Goal: Find specific page/section: Find specific page/section

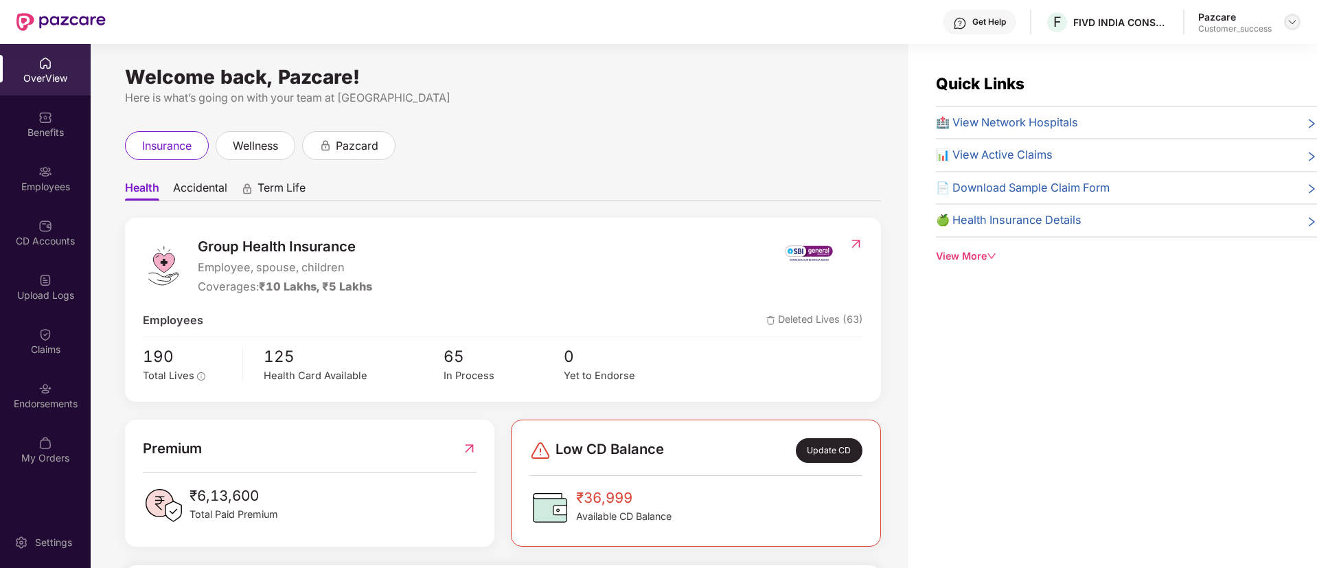
click at [1289, 21] on img at bounding box center [1292, 21] width 11 height 11
click at [1254, 47] on div "Switch to partner view" at bounding box center [1227, 54] width 179 height 27
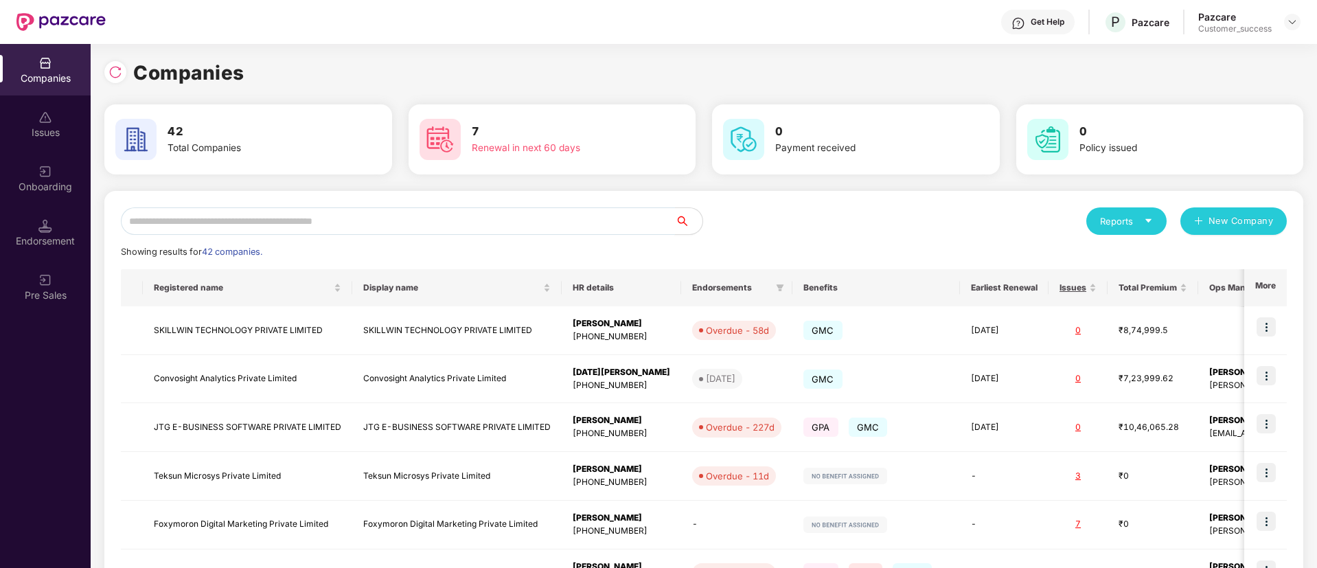
click at [520, 225] on input "text" at bounding box center [398, 220] width 554 height 27
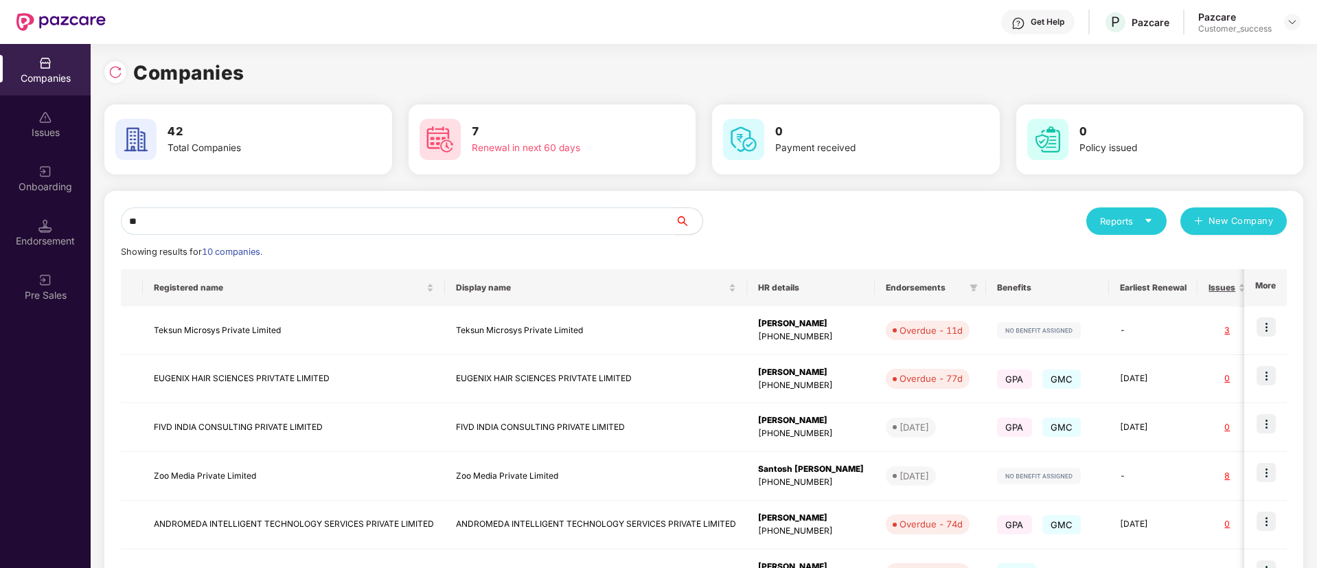
type input "*"
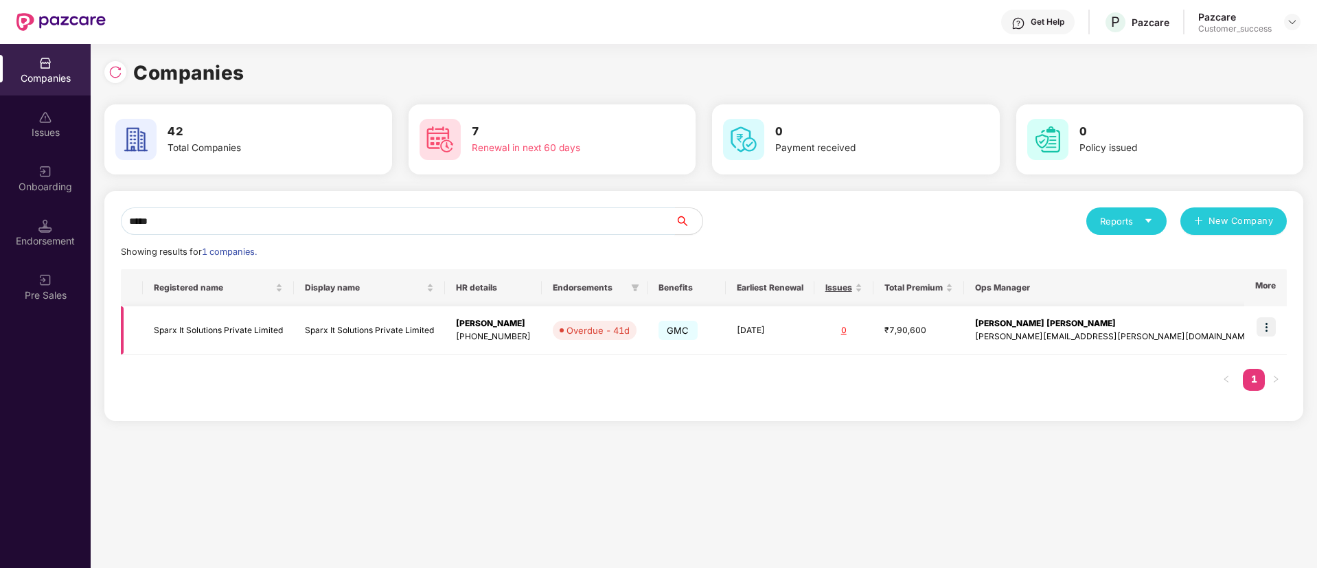
type input "*****"
click at [1266, 314] on td at bounding box center [1265, 330] width 43 height 49
click at [1263, 326] on img at bounding box center [1265, 326] width 19 height 19
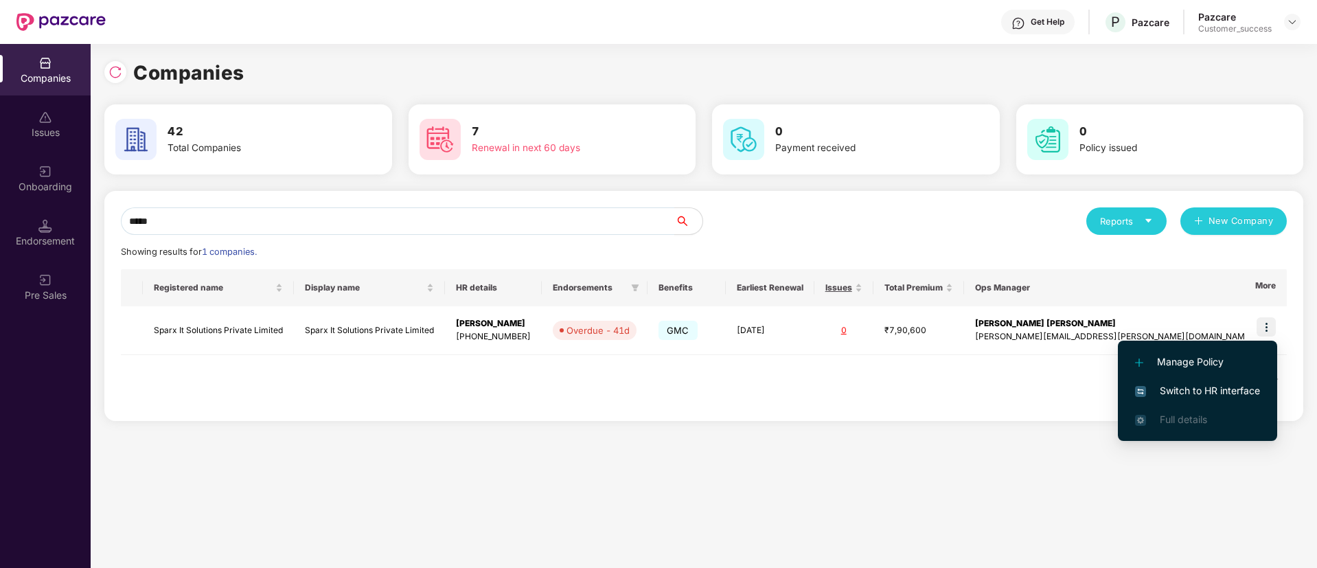
click at [1193, 395] on span "Switch to HR interface" at bounding box center [1197, 390] width 125 height 15
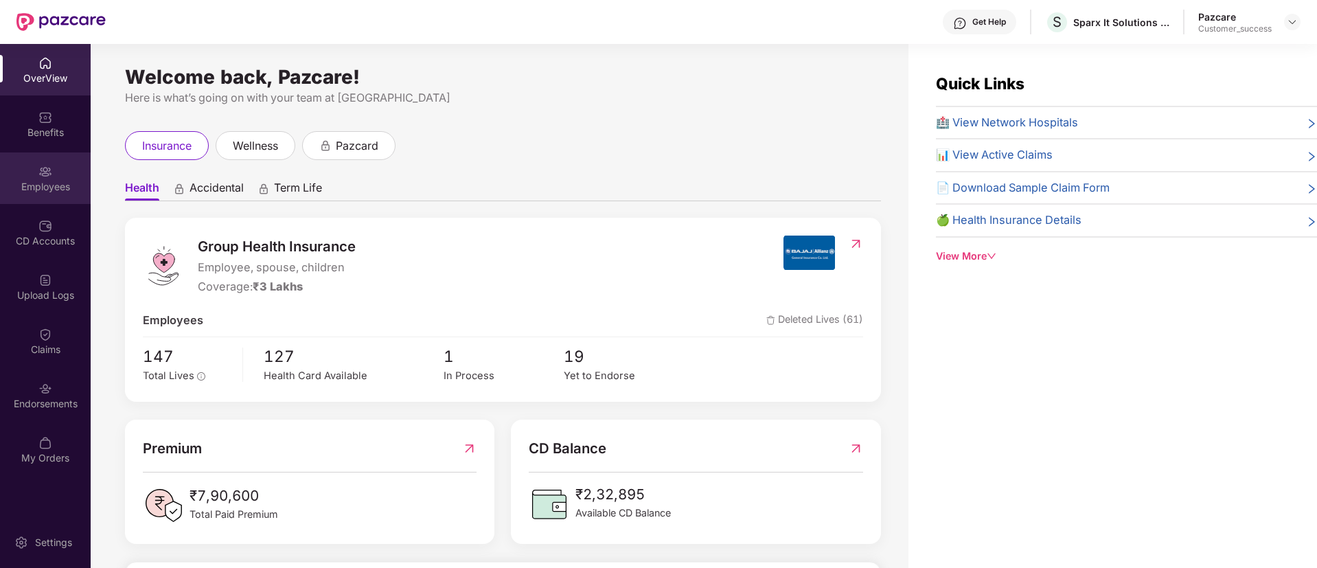
click at [58, 173] on div "Employees" at bounding box center [45, 177] width 91 height 51
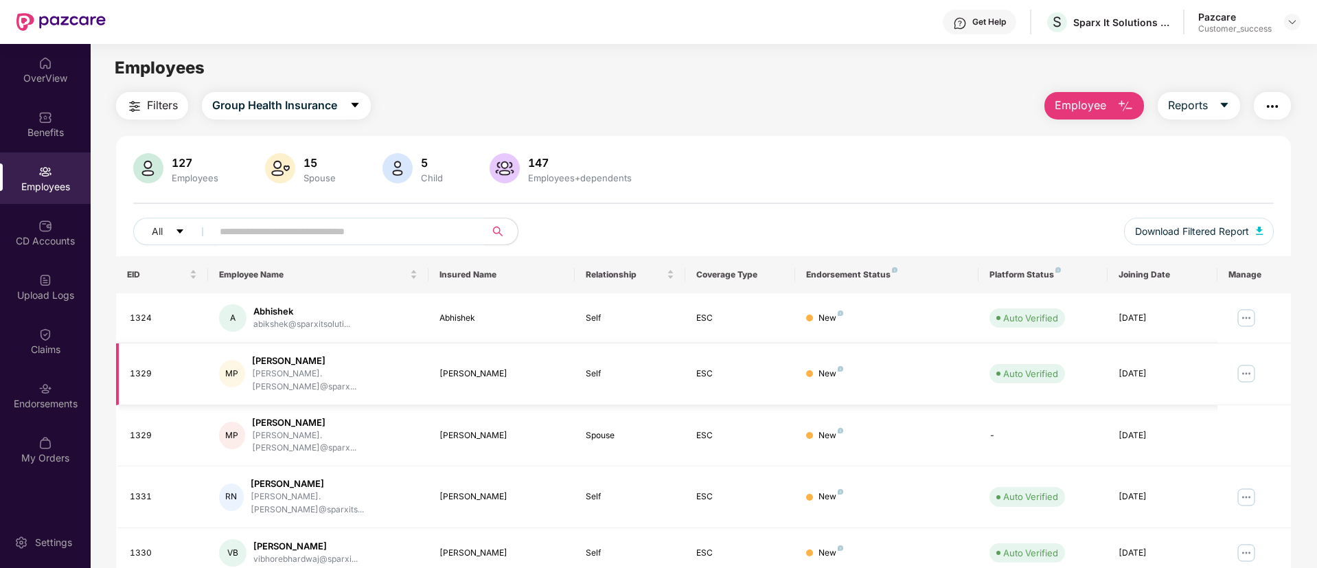
scroll to position [276, 0]
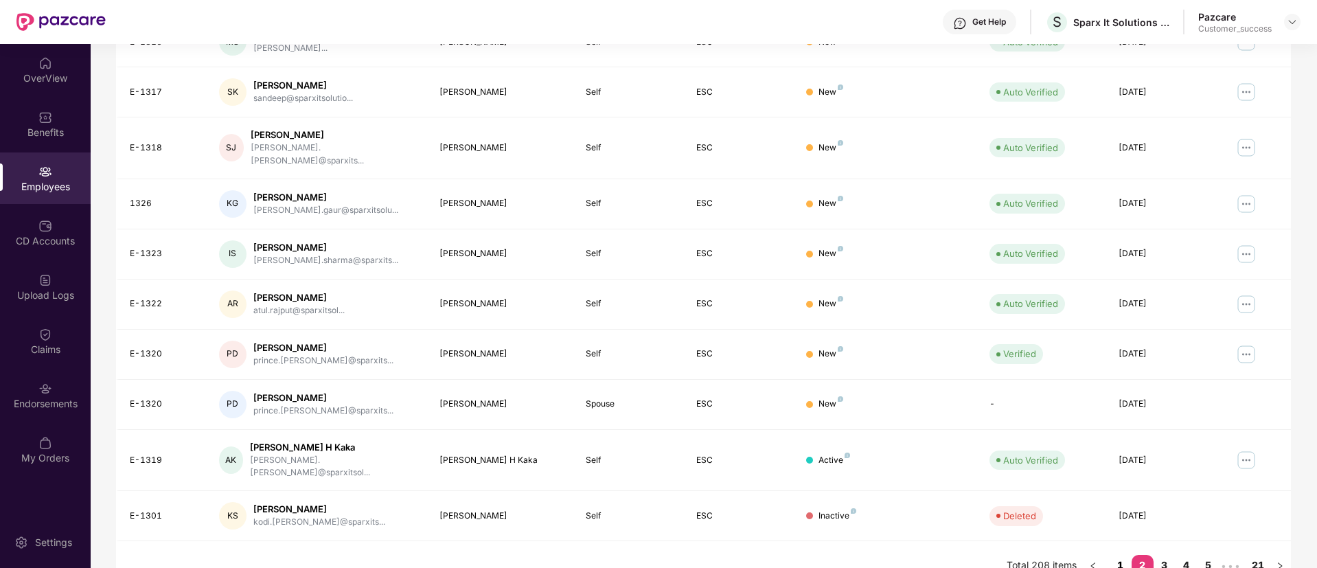
click at [1121, 555] on link "1" at bounding box center [1120, 565] width 22 height 21
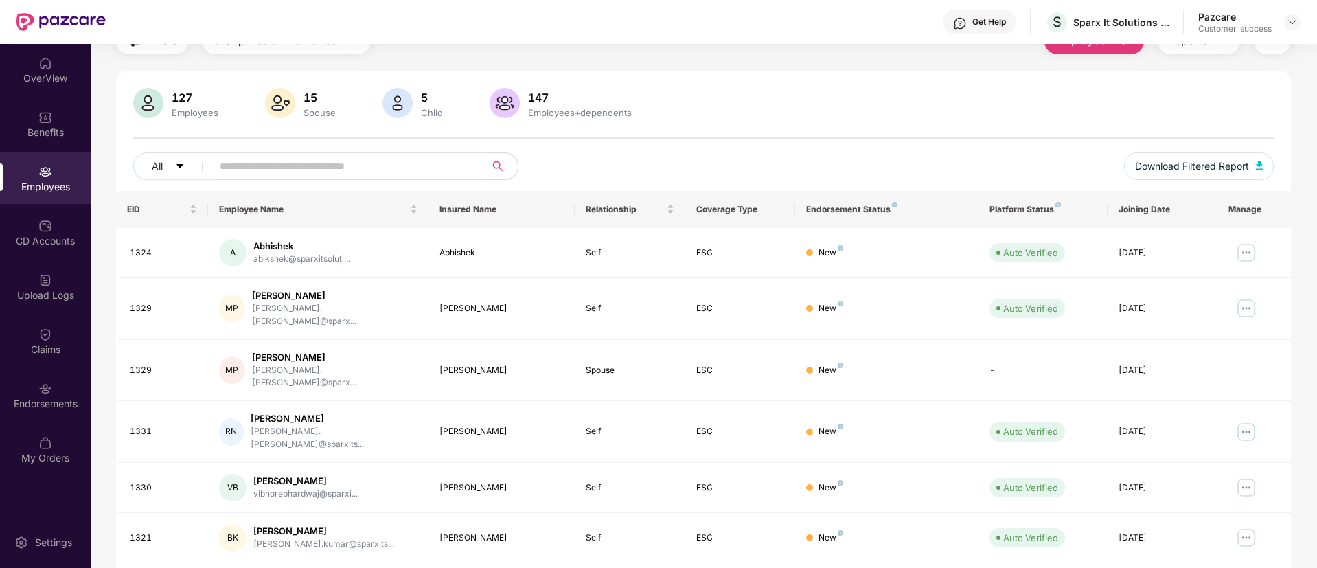
scroll to position [37, 0]
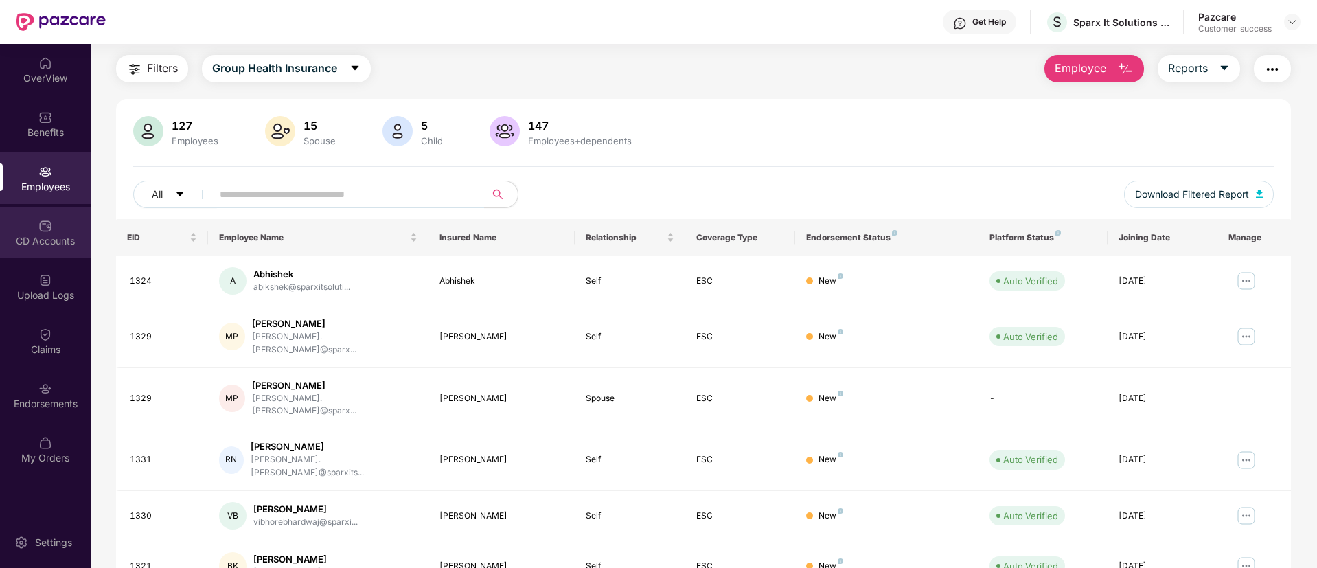
click at [42, 223] on img at bounding box center [45, 226] width 14 height 14
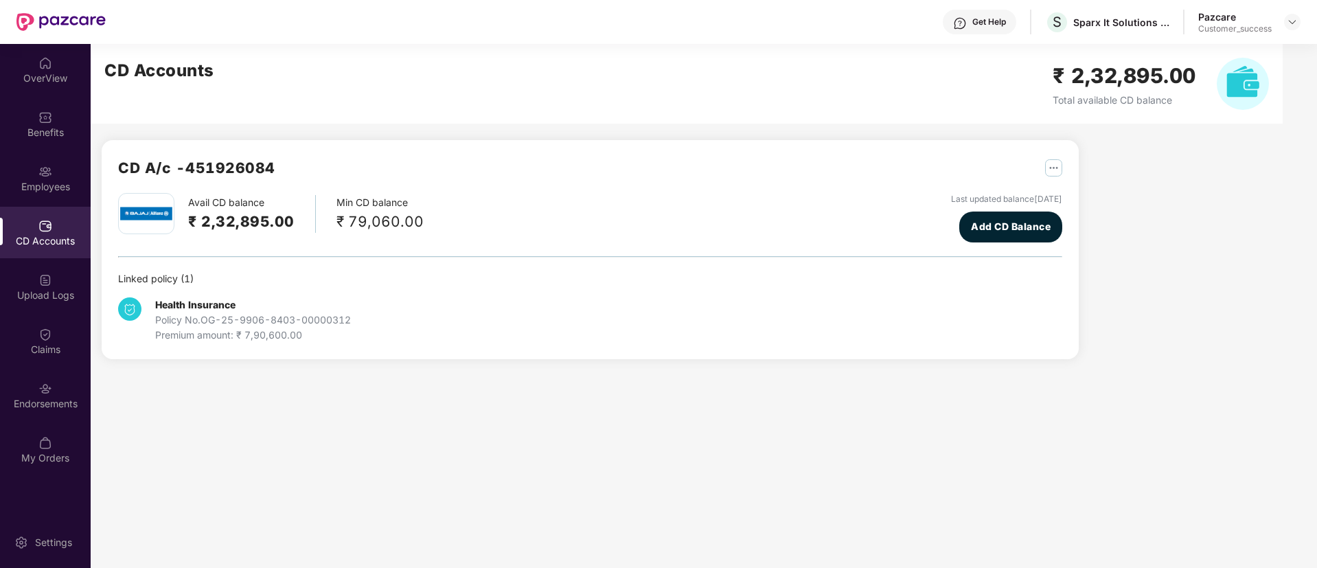
scroll to position [0, 0]
click at [37, 181] on div "Employees" at bounding box center [45, 187] width 91 height 14
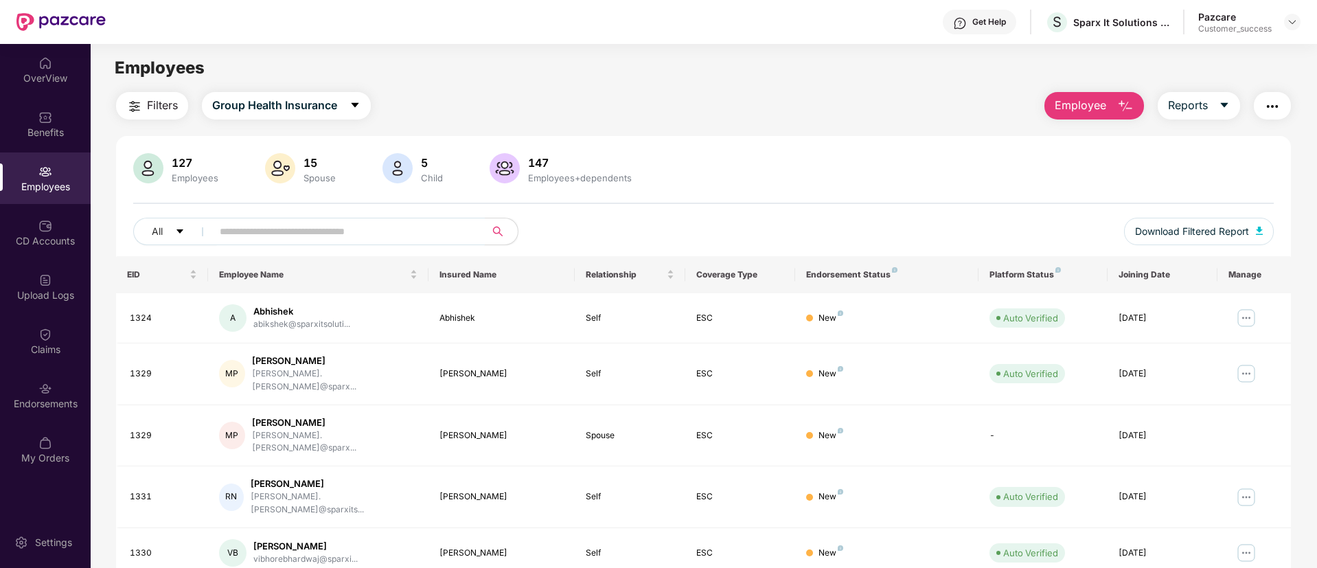
click at [314, 227] on input "text" at bounding box center [343, 231] width 246 height 21
type input "*****"
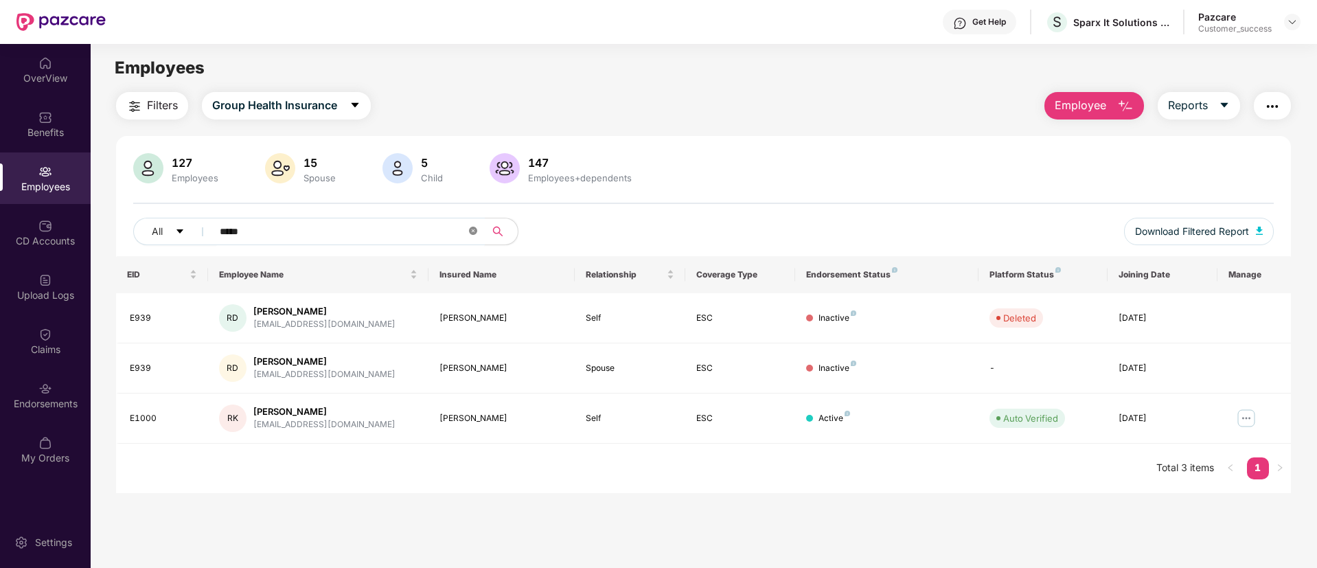
click at [476, 230] on icon "close-circle" at bounding box center [473, 231] width 8 height 8
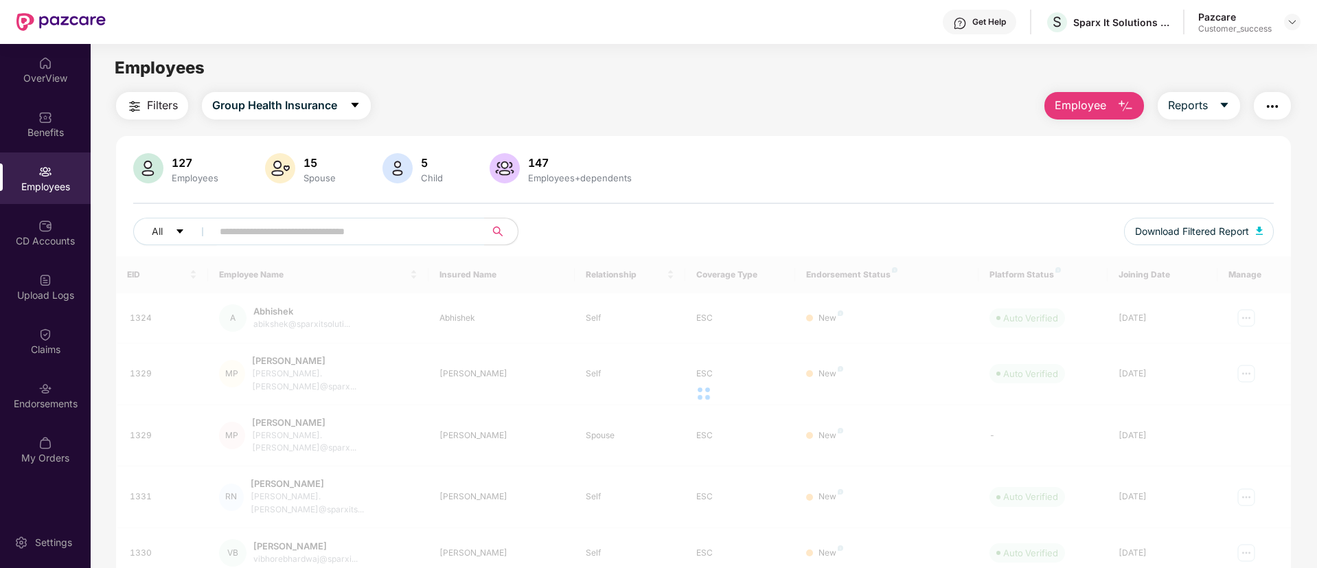
click at [49, 180] on div "Employees" at bounding box center [45, 187] width 91 height 14
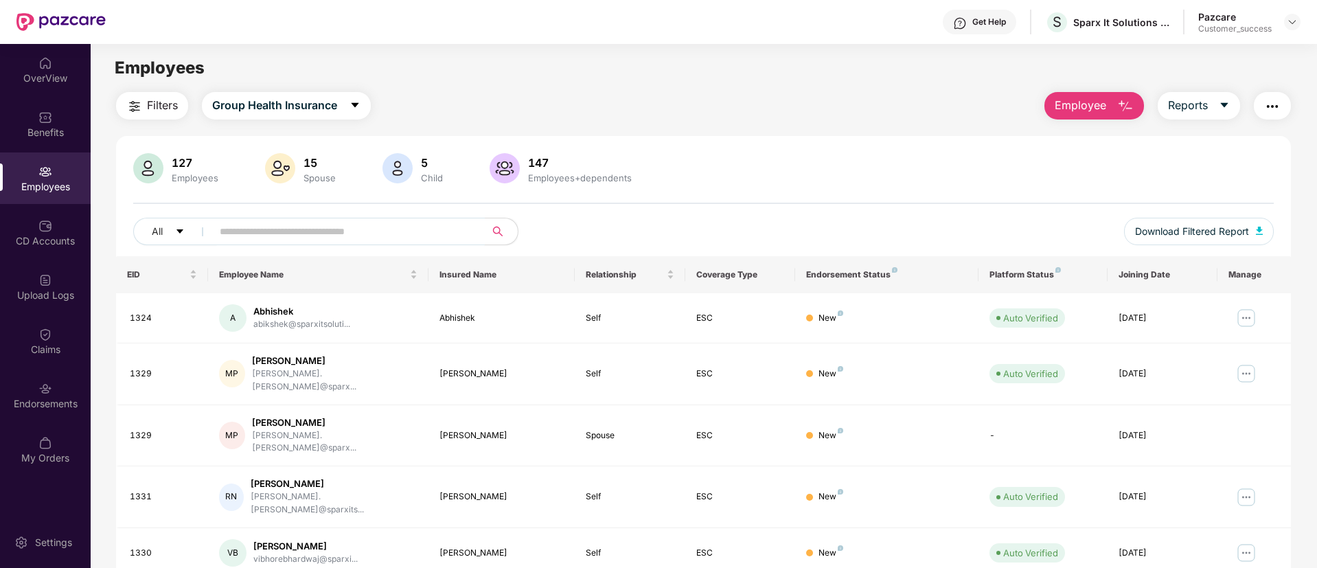
click at [405, 236] on input "text" at bounding box center [343, 231] width 246 height 21
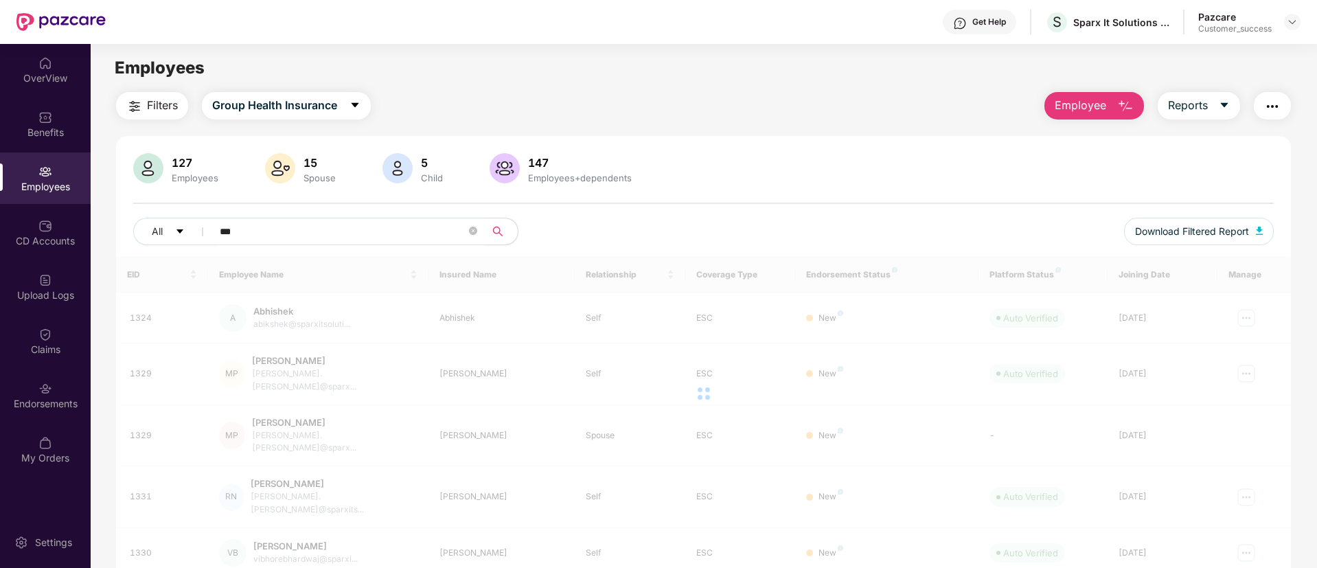
type input "****"
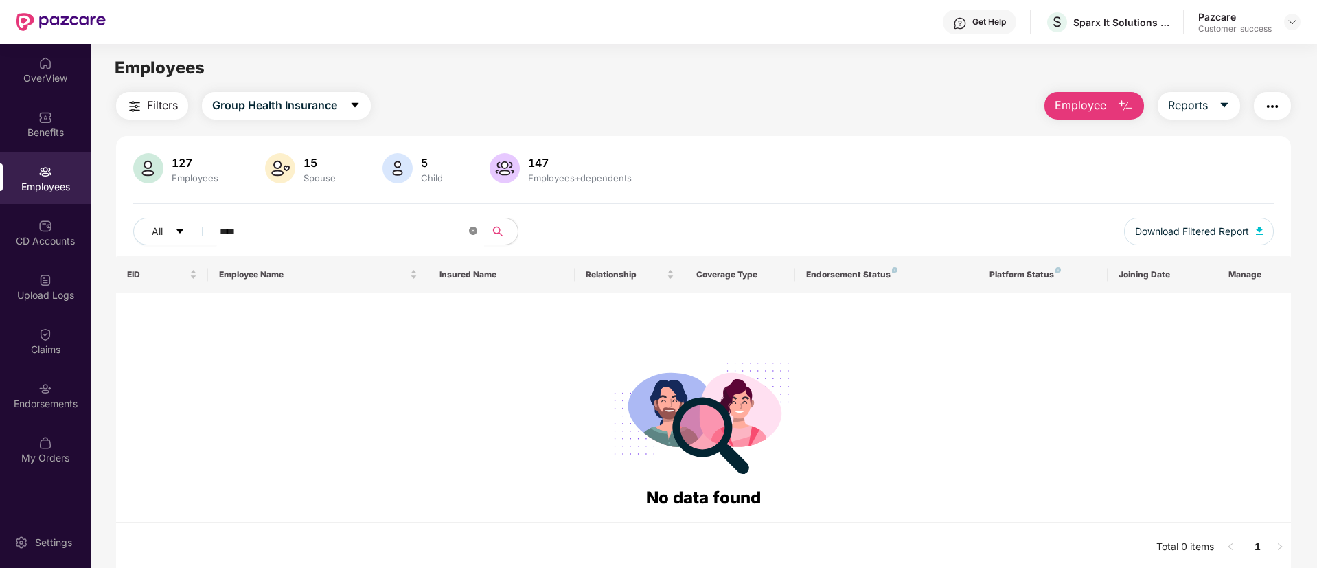
click at [470, 229] on icon "close-circle" at bounding box center [473, 231] width 8 height 8
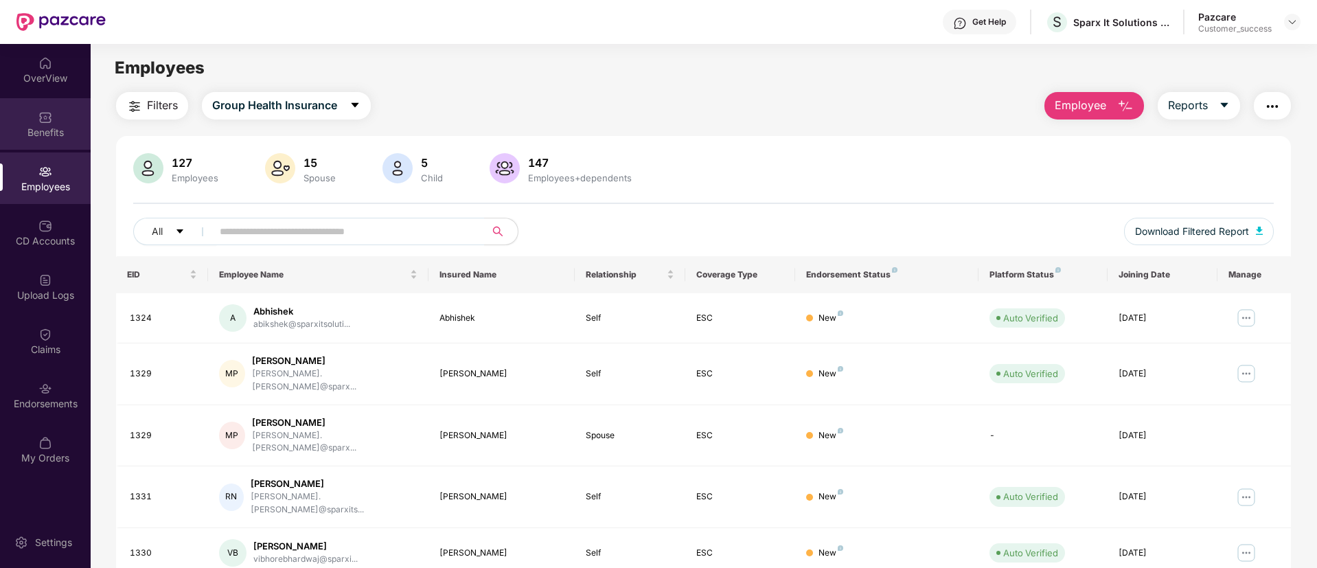
click at [45, 121] on img at bounding box center [45, 118] width 14 height 14
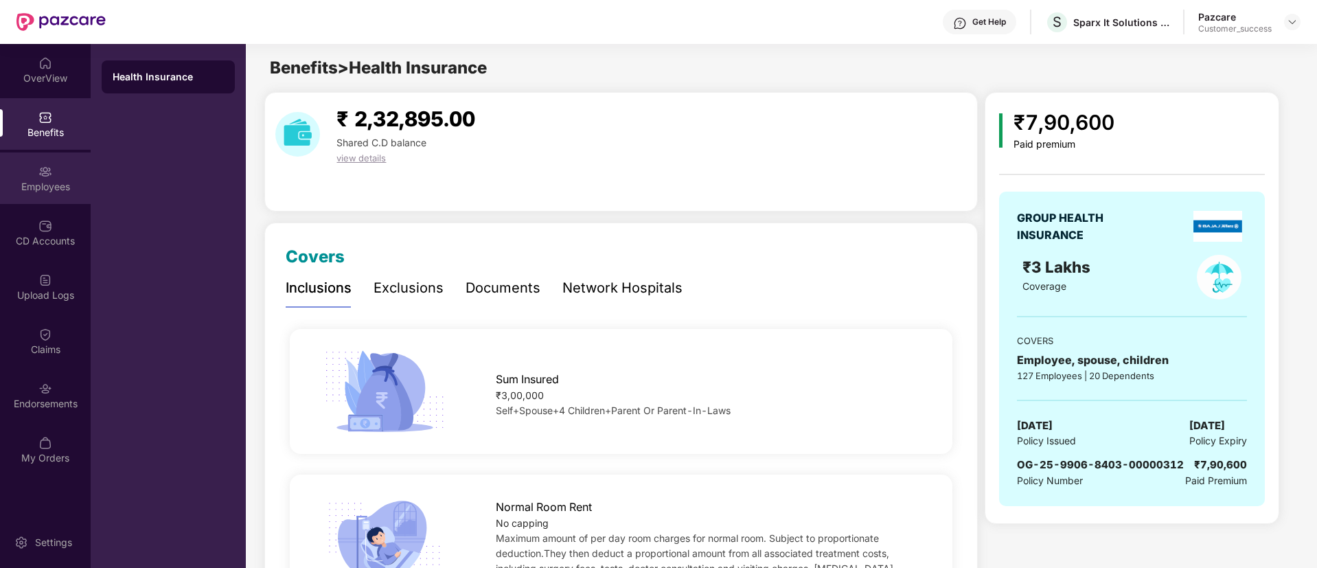
click at [49, 183] on div "Employees" at bounding box center [45, 187] width 91 height 14
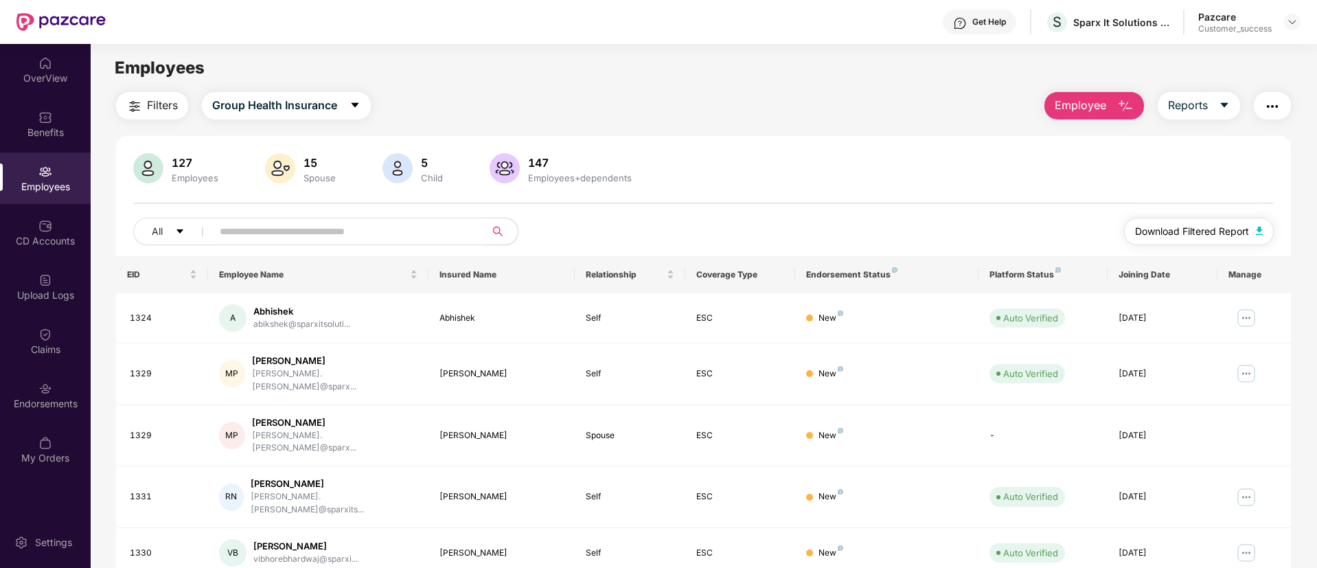
click at [1244, 241] on button "Download Filtered Report" at bounding box center [1199, 231] width 150 height 27
